Goal: Navigation & Orientation: Find specific page/section

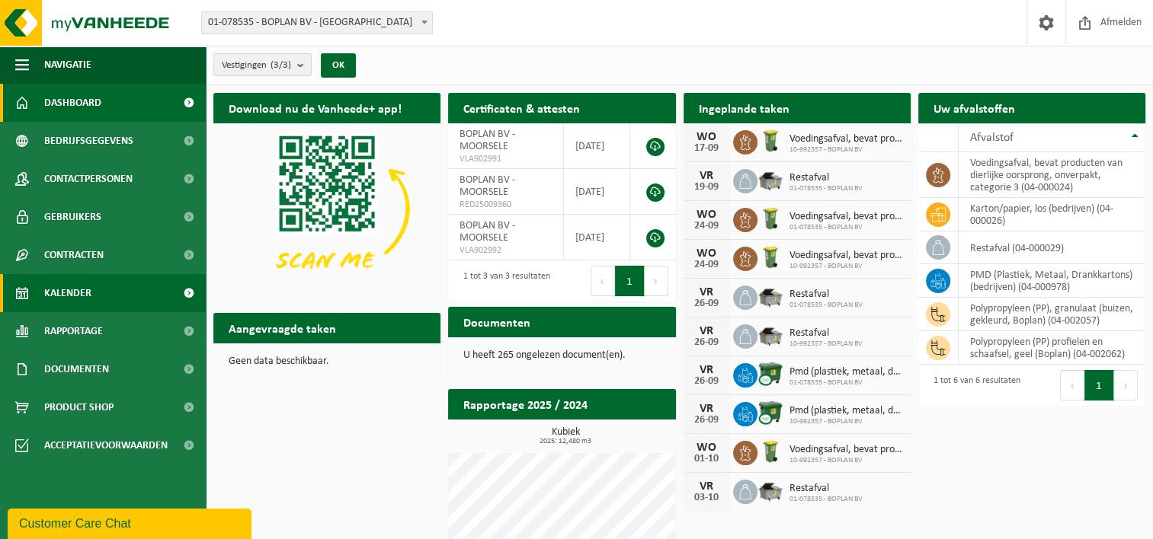
click at [143, 277] on link "Kalender" at bounding box center [103, 293] width 206 height 38
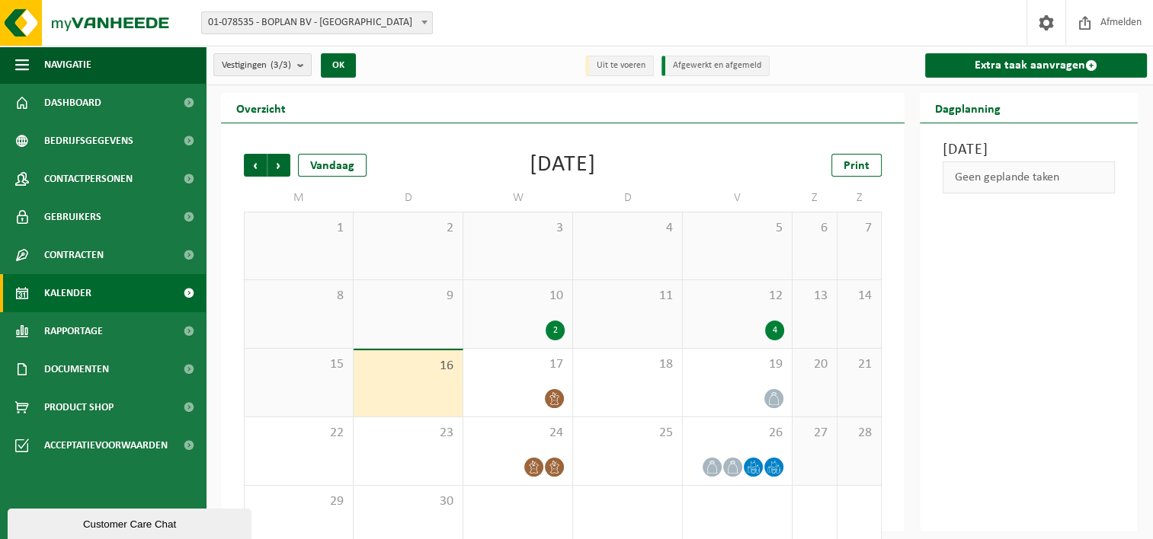
scroll to position [30, 0]
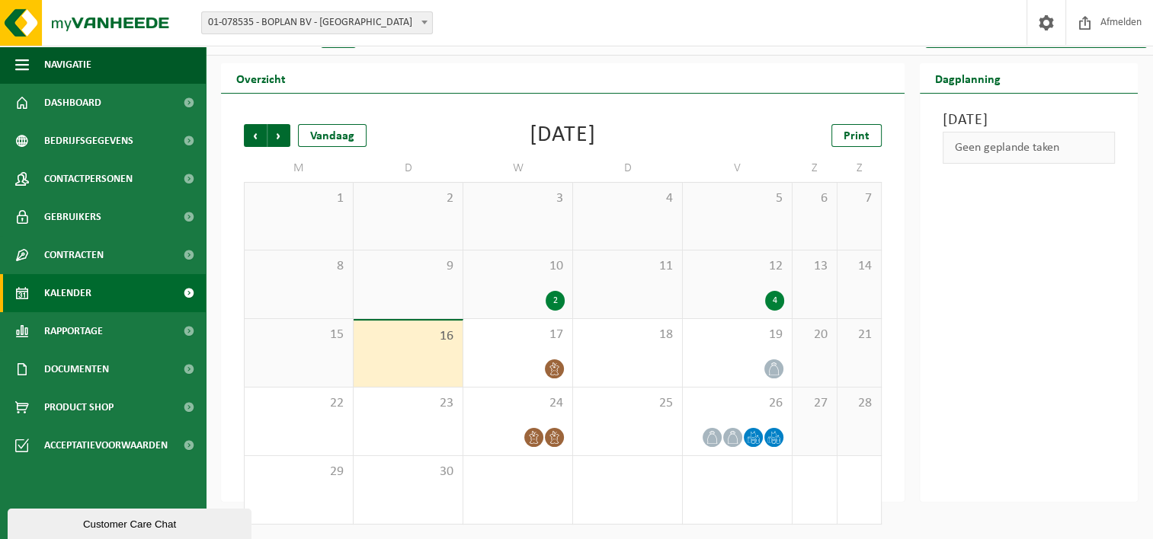
click at [552, 296] on div "2" at bounding box center [554, 301] width 19 height 20
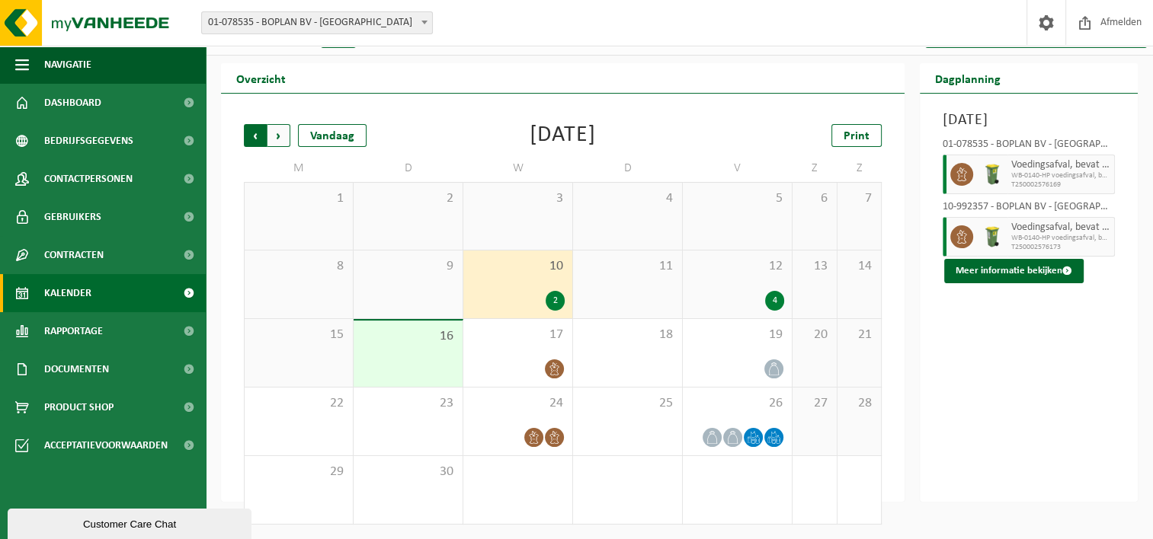
click at [277, 134] on span "Volgende" at bounding box center [278, 135] width 23 height 23
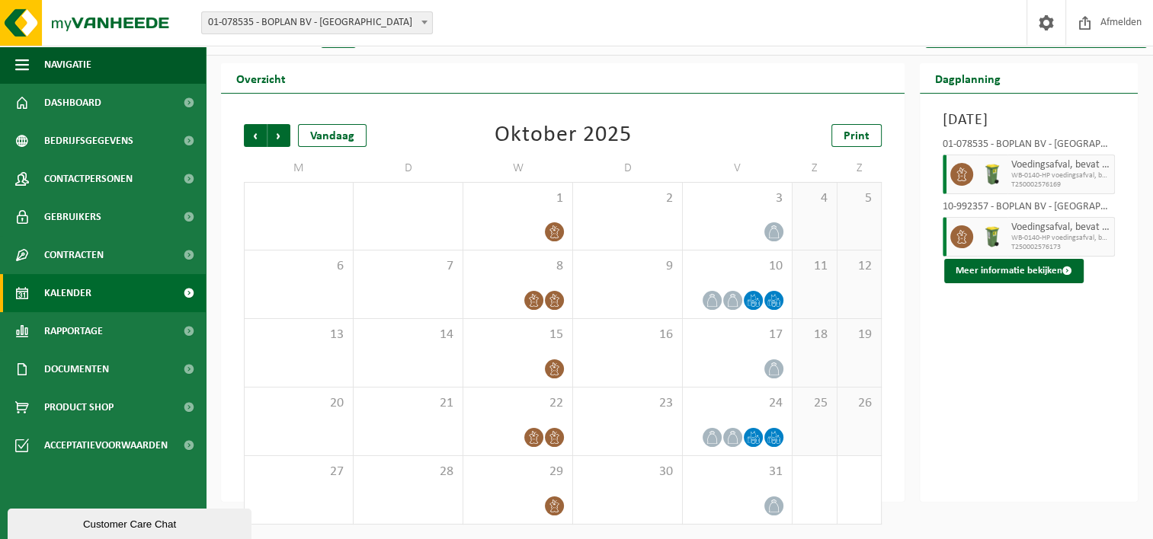
click at [198, 528] on div "Customer Care Chat" at bounding box center [129, 524] width 221 height 11
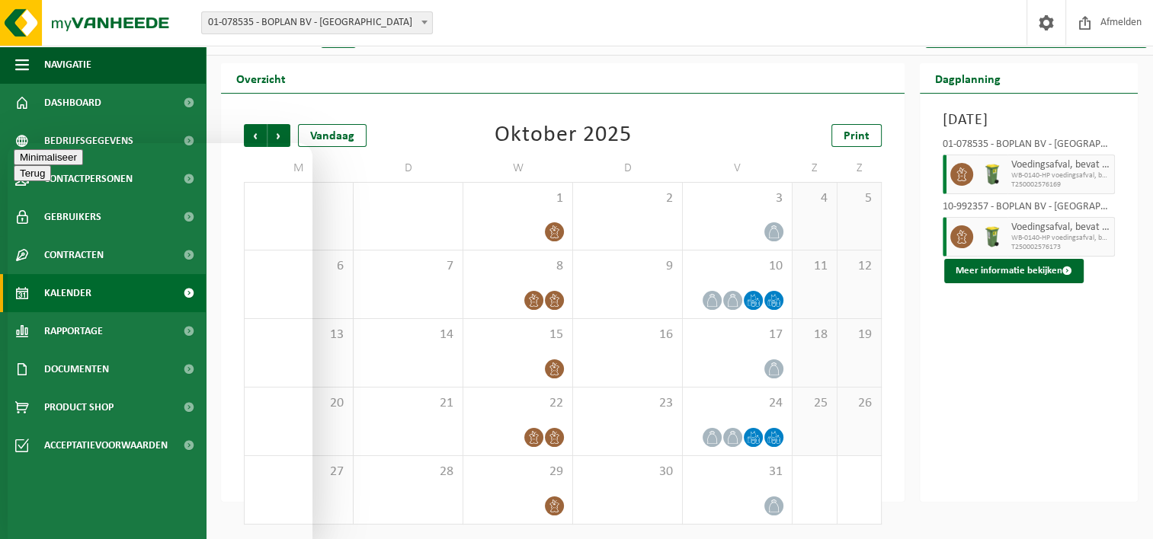
click at [83, 161] on button "Minimaliseer" at bounding box center [48, 157] width 69 height 16
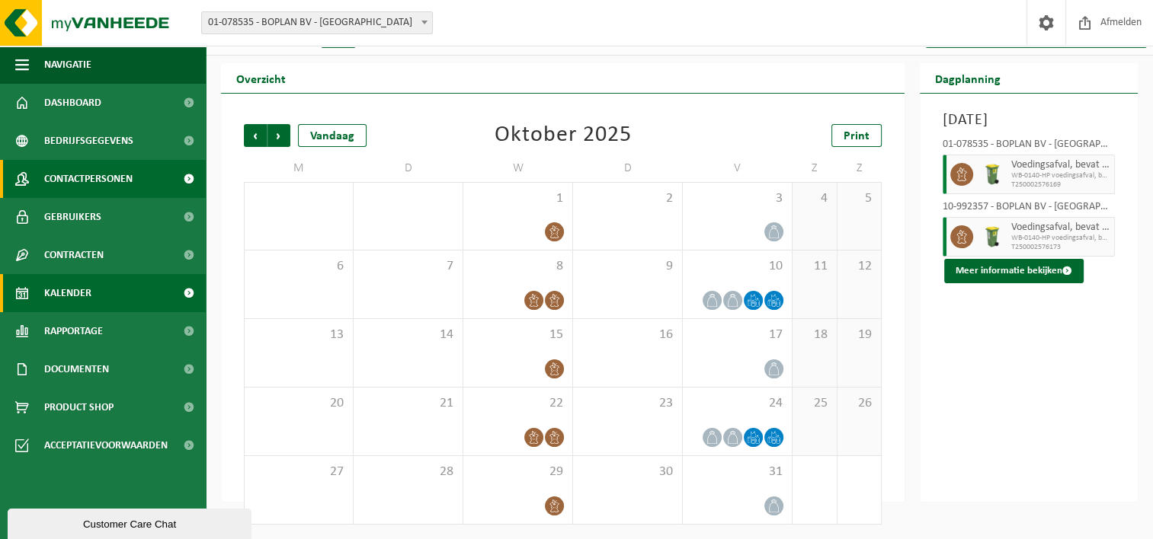
click at [159, 183] on link "Contactpersonen" at bounding box center [103, 179] width 206 height 38
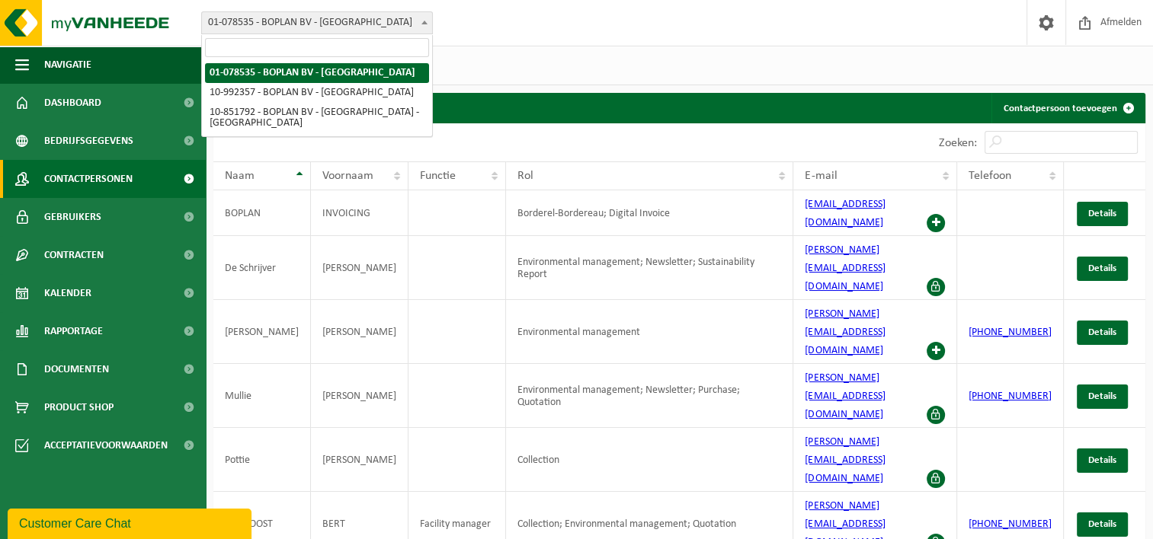
click at [268, 29] on span "01-078535 - BOPLAN BV - [GEOGRAPHIC_DATA]" at bounding box center [317, 22] width 230 height 21
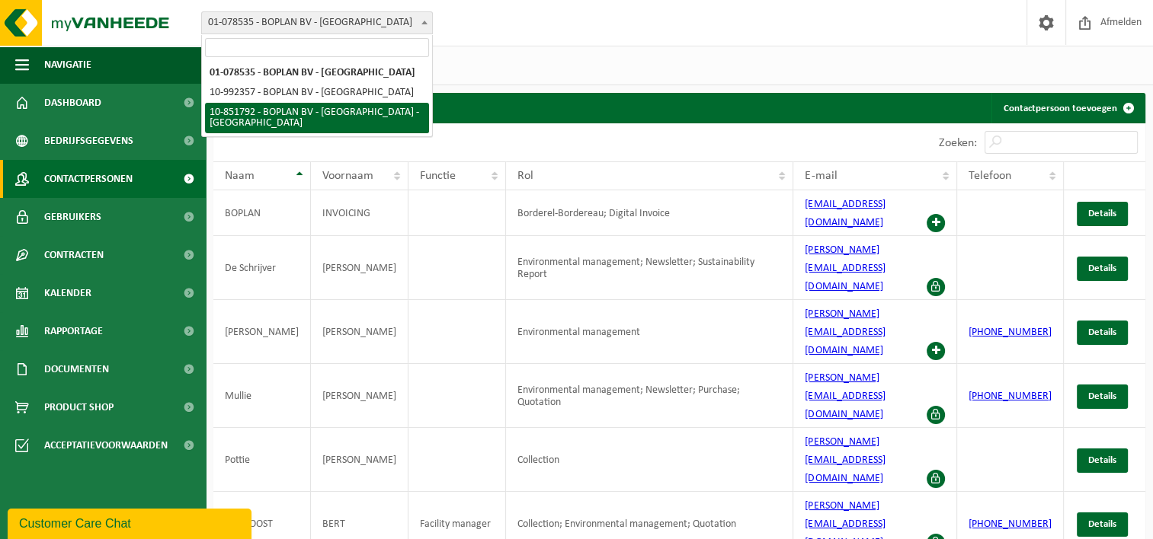
select select "97983"
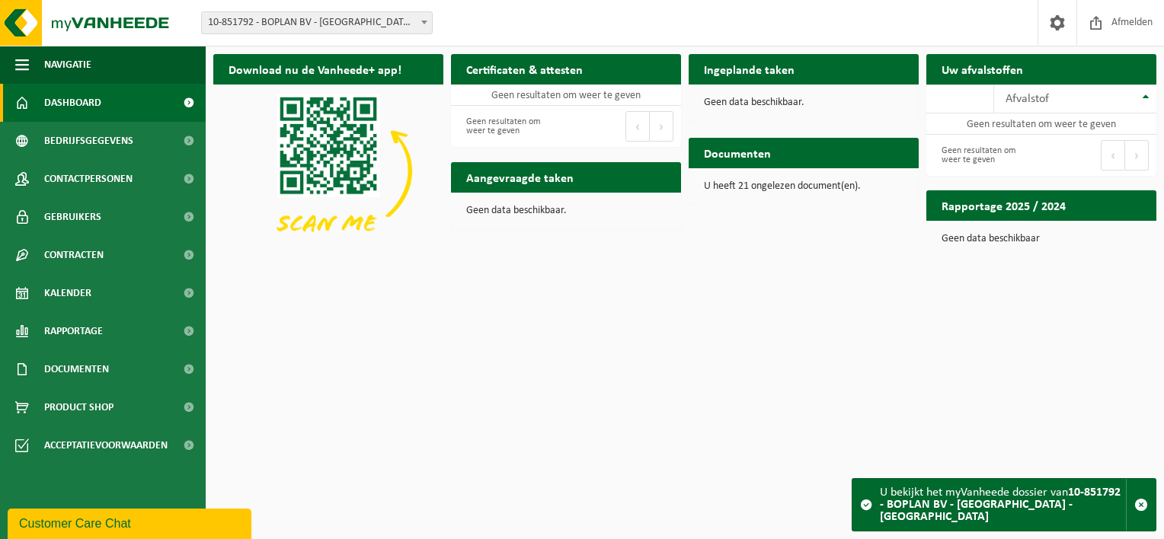
click at [118, 104] on link "Dashboard" at bounding box center [103, 103] width 206 height 38
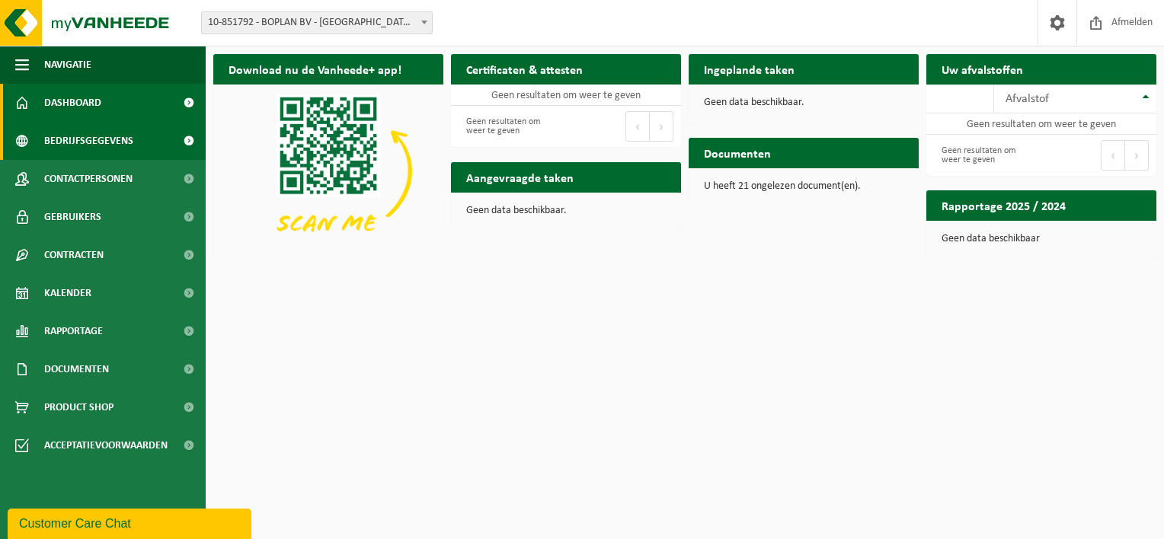
click at [42, 151] on link "Bedrijfsgegevens" at bounding box center [103, 141] width 206 height 38
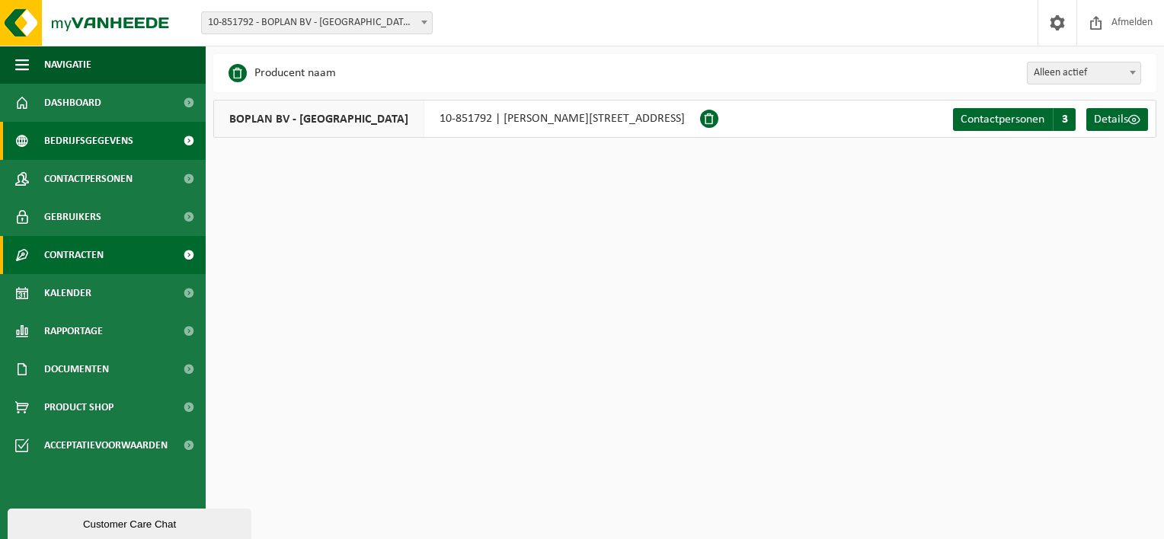
click at [34, 267] on link "Contracten" at bounding box center [103, 255] width 206 height 38
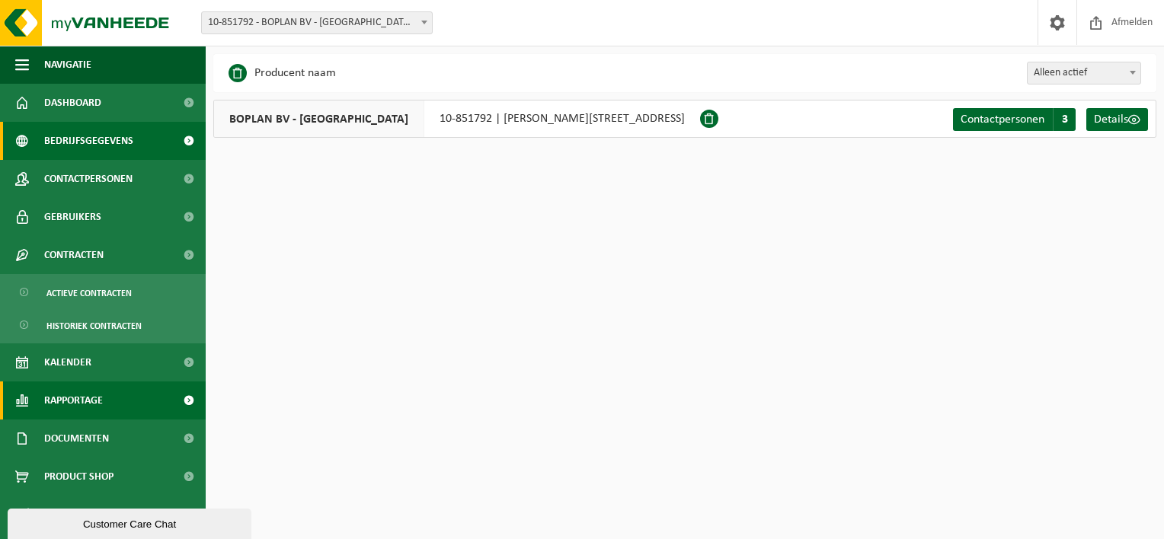
click at [58, 403] on span "Rapportage" at bounding box center [73, 401] width 59 height 38
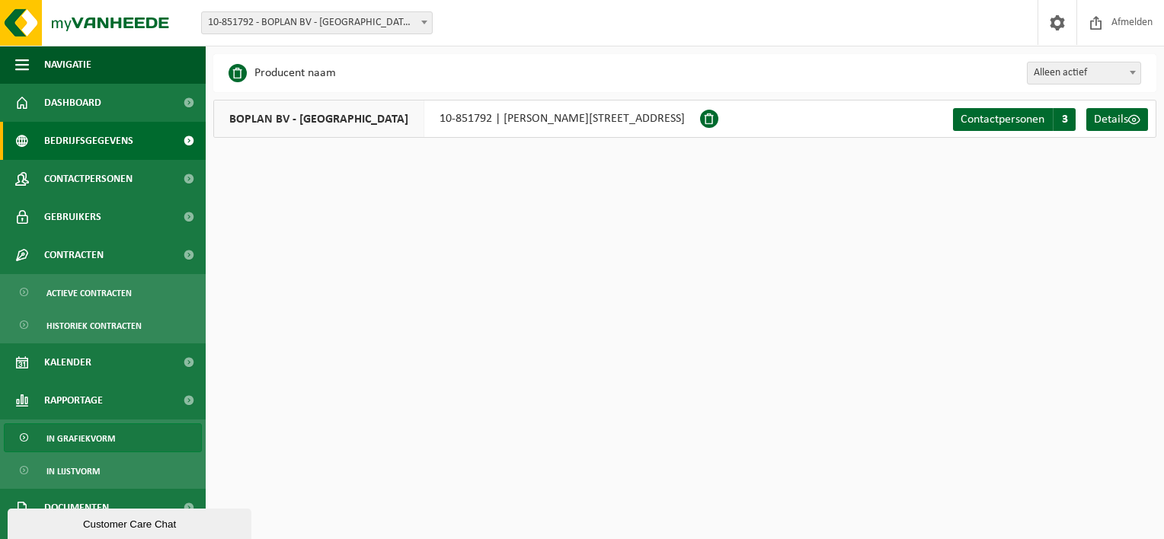
click at [69, 436] on span "In grafiekvorm" at bounding box center [80, 438] width 69 height 29
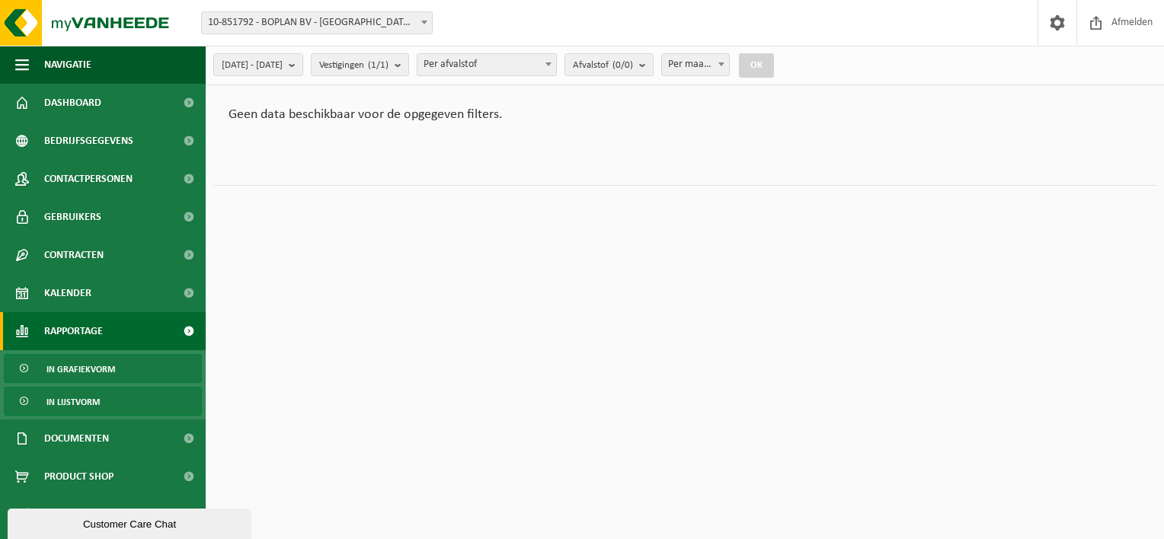
click at [116, 398] on link "In lijstvorm" at bounding box center [103, 401] width 198 height 29
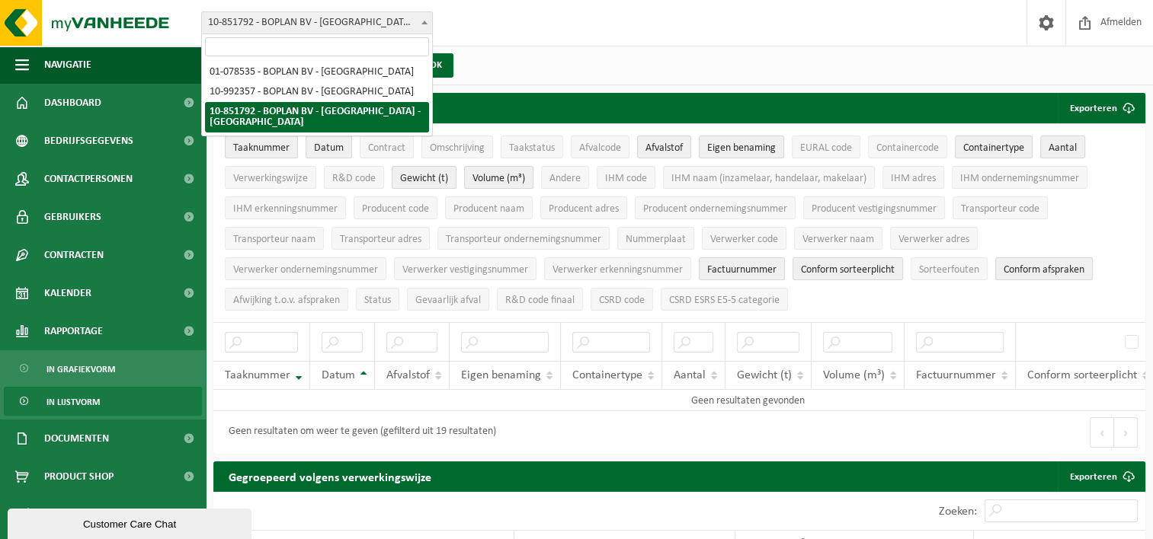
click at [404, 24] on span "10-851792 - BOPLAN BV - [GEOGRAPHIC_DATA] - [GEOGRAPHIC_DATA]" at bounding box center [317, 22] width 230 height 21
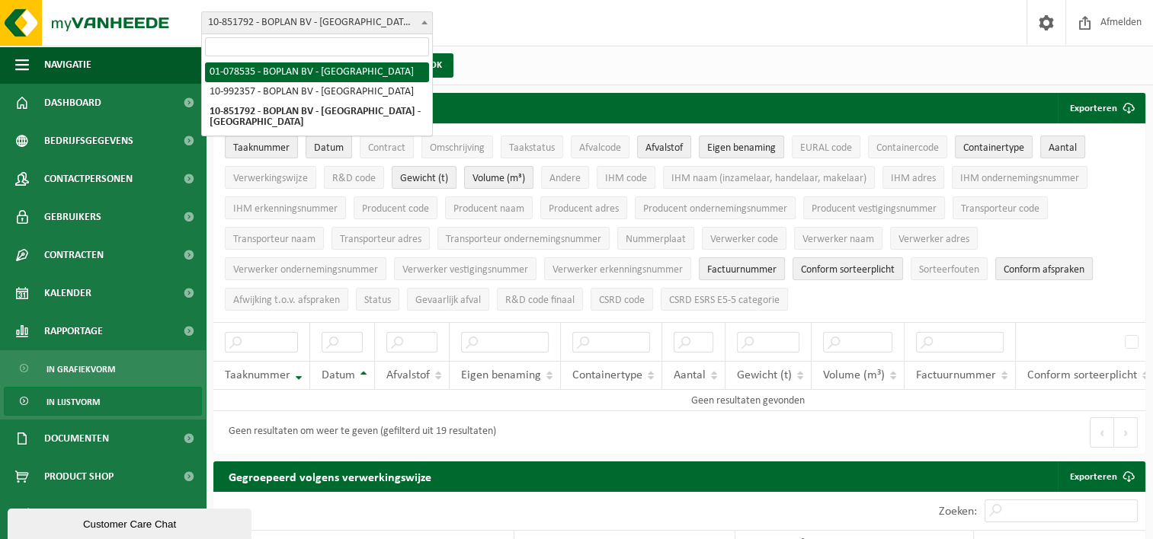
select select "92349"
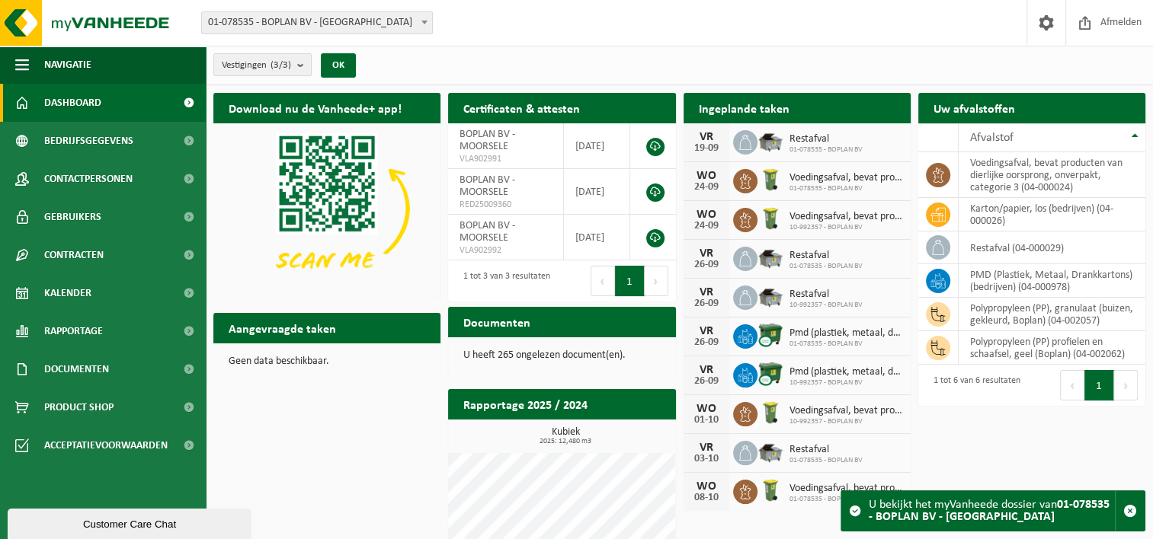
scroll to position [20, 0]
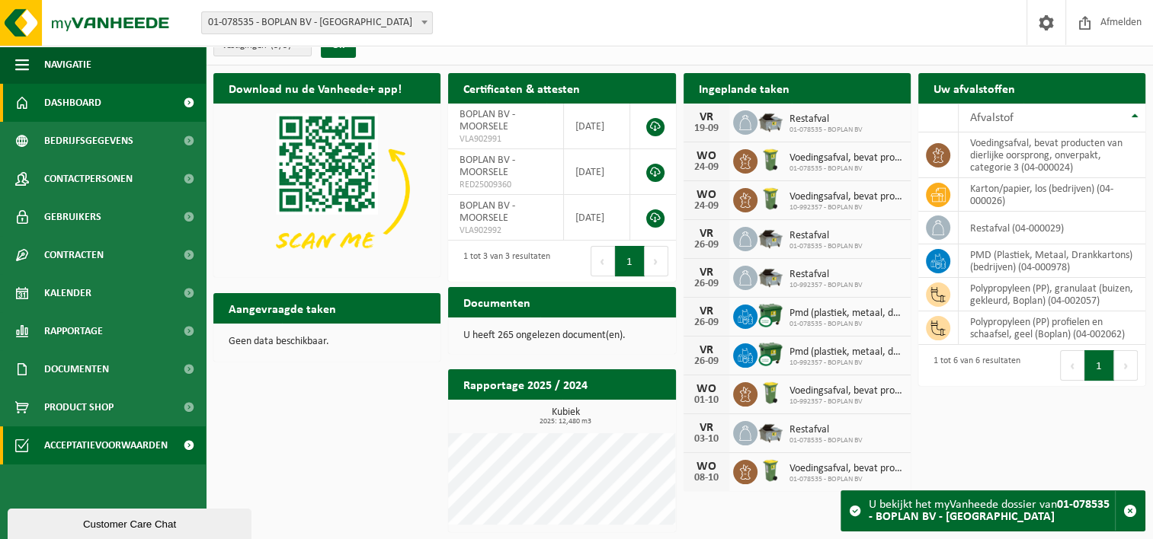
click at [120, 442] on span "Acceptatievoorwaarden" at bounding box center [105, 446] width 123 height 38
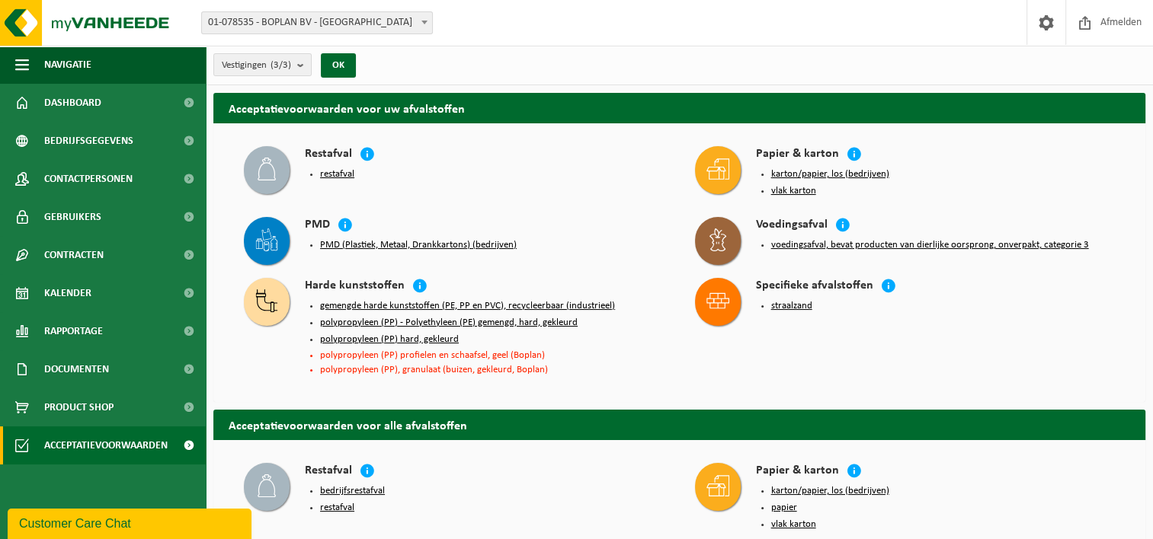
click at [248, 329] on div "Harde kunststoffen gemengde harde kunststoffen (PE, PP en PVC), recycleerbaar (…" at bounding box center [454, 328] width 436 height 117
